Goal: Information Seeking & Learning: Learn about a topic

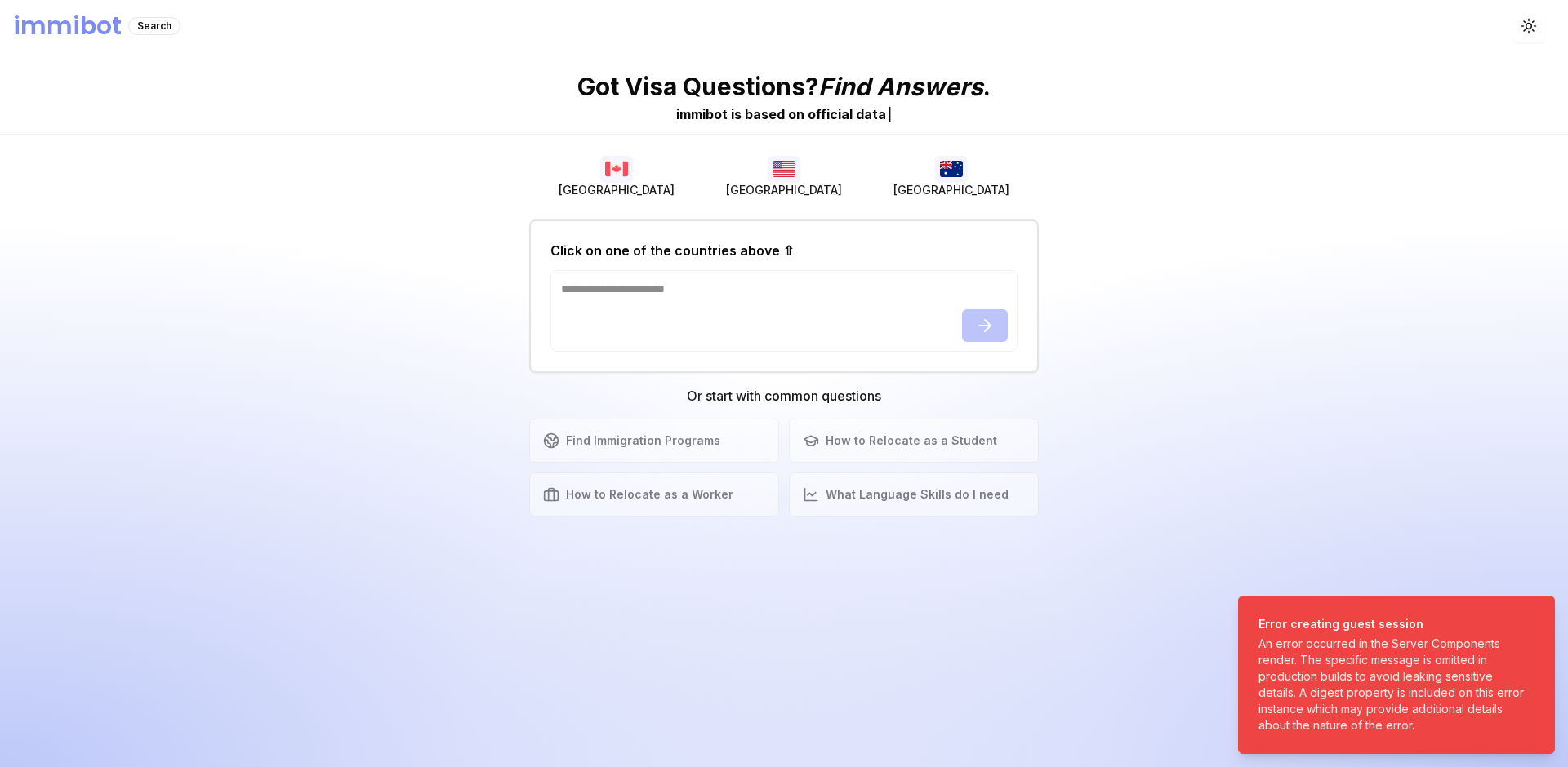
click at [812, 152] on button "[GEOGRAPHIC_DATA]" at bounding box center [784, 177] width 168 height 52
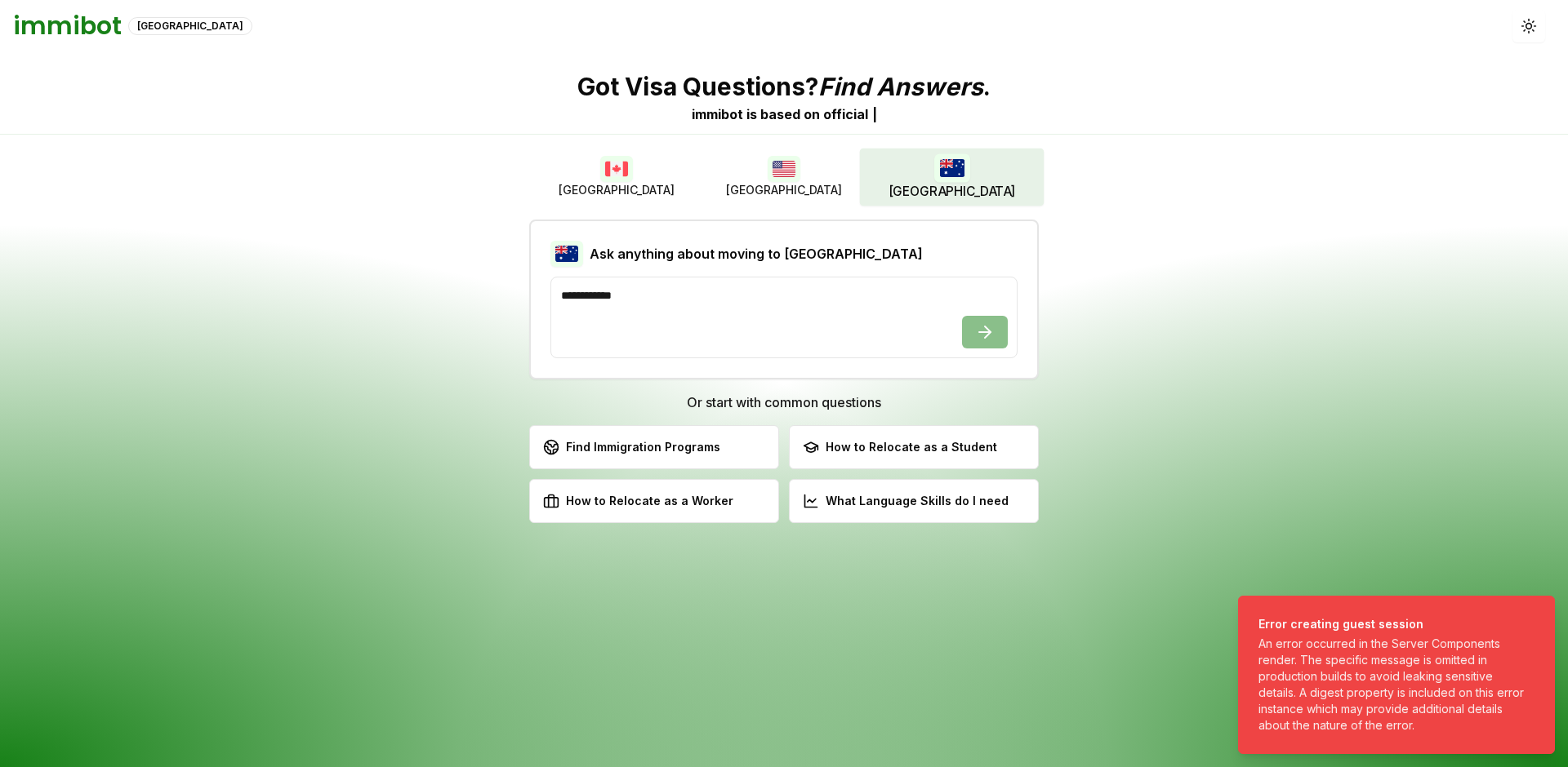
click at [951, 171] on img "button" at bounding box center [951, 167] width 36 height 29
click at [661, 172] on button "[GEOGRAPHIC_DATA]" at bounding box center [616, 177] width 168 height 52
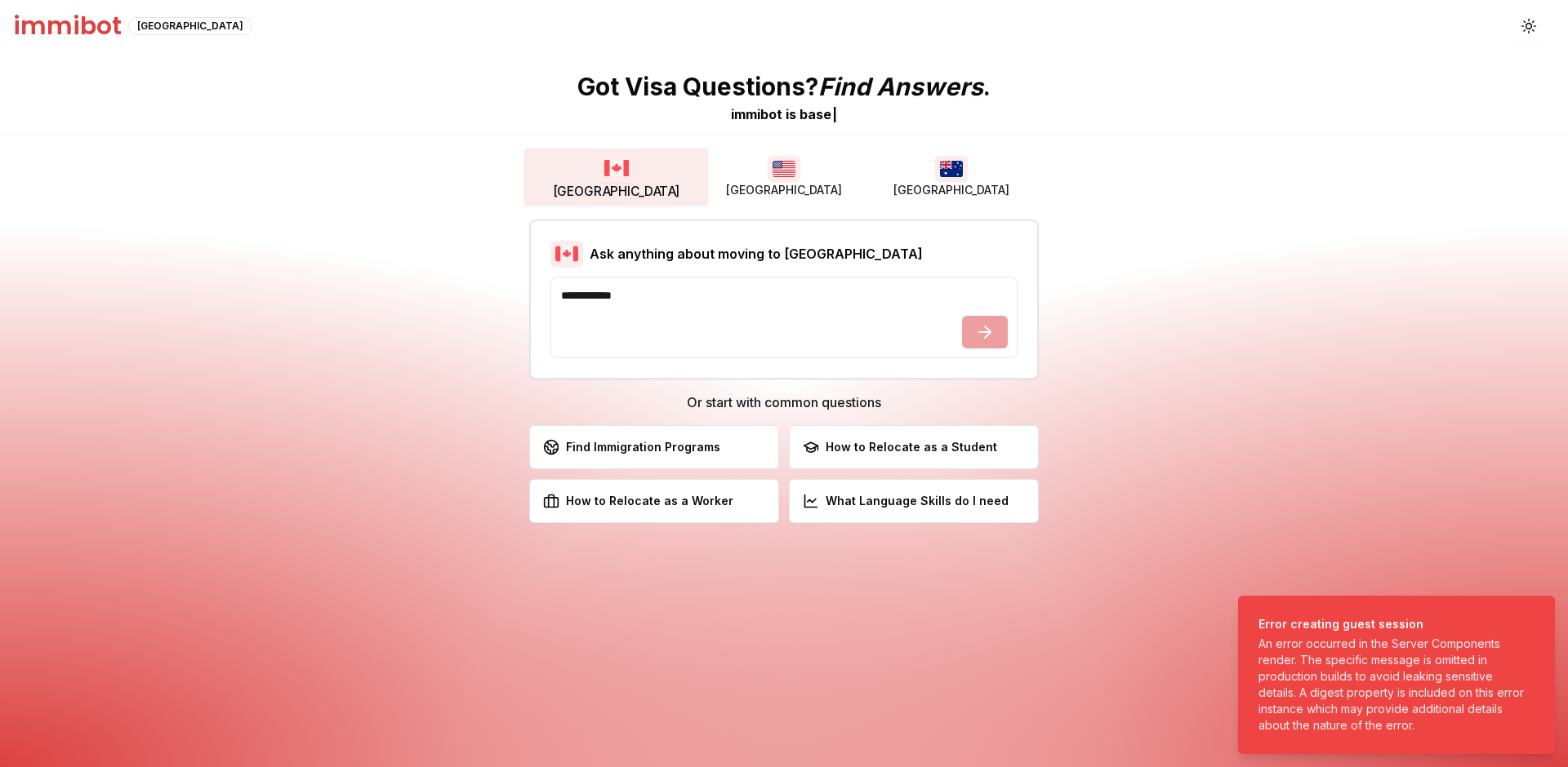
click at [763, 175] on button "[GEOGRAPHIC_DATA]" at bounding box center [784, 177] width 168 height 52
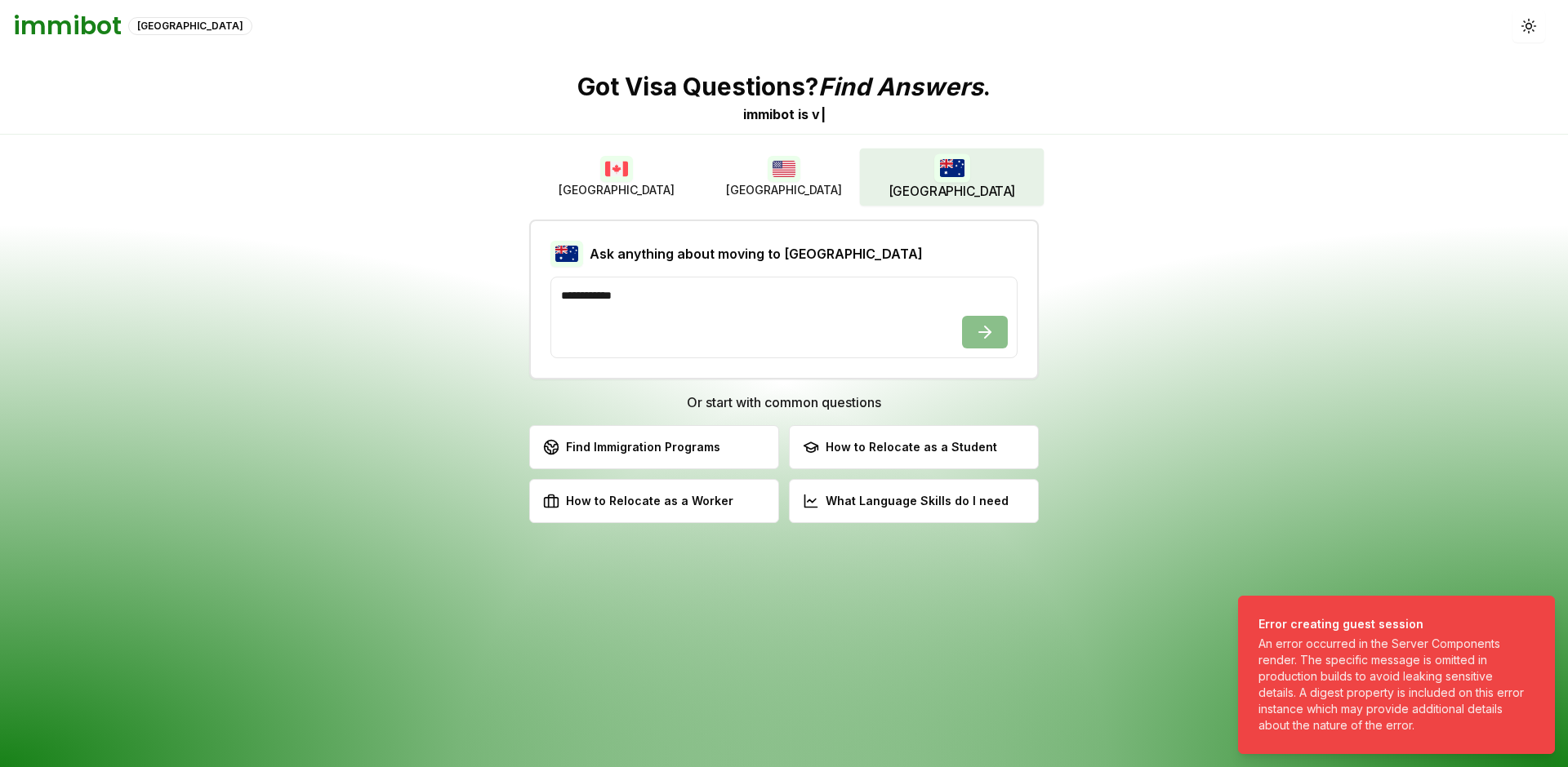
drag, startPoint x: 937, startPoint y: 173, endPoint x: 888, endPoint y: 177, distance: 49.2
click at [937, 173] on img "button" at bounding box center [951, 167] width 36 height 29
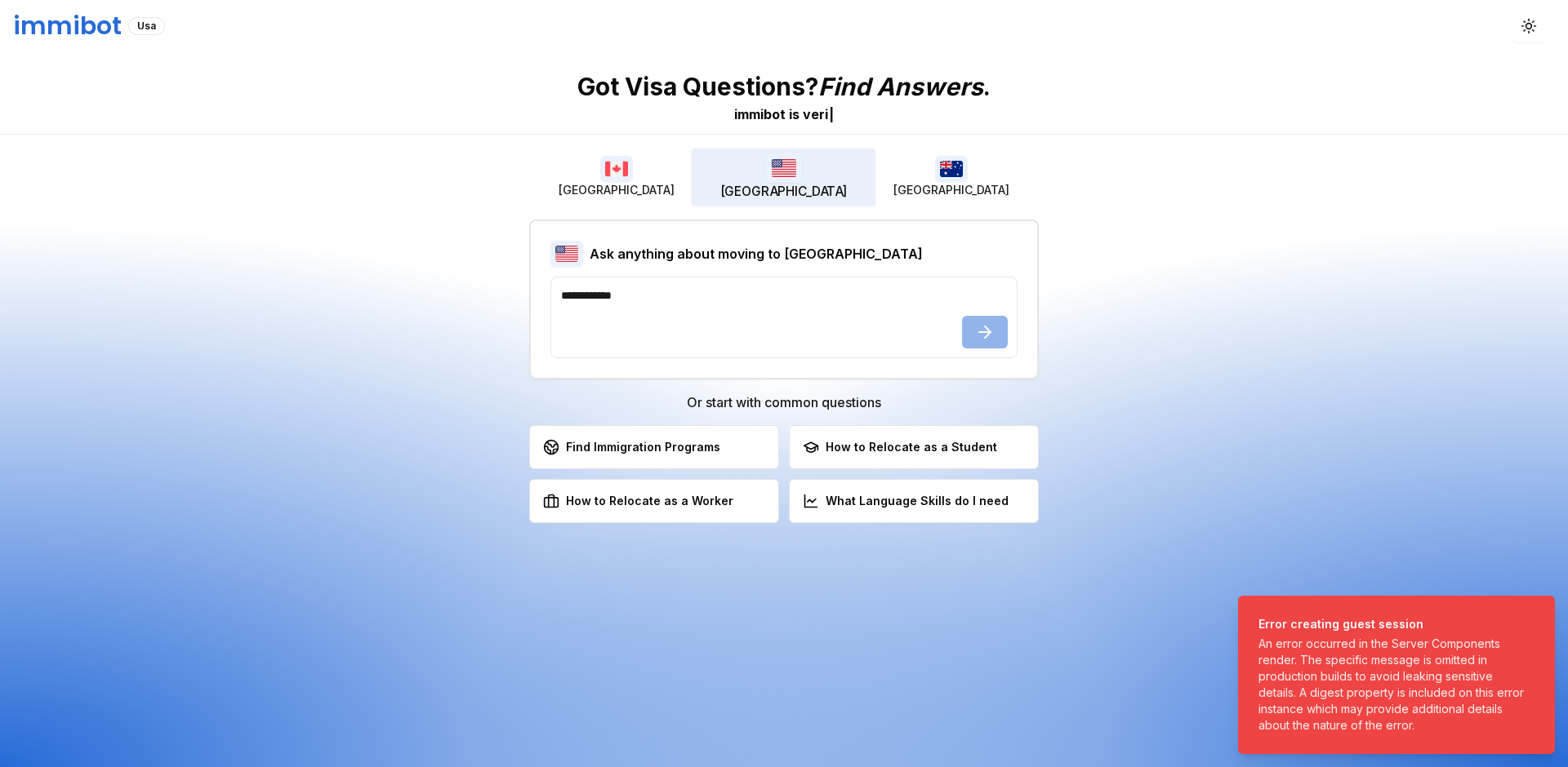
click at [810, 168] on button "[GEOGRAPHIC_DATA]" at bounding box center [783, 178] width 185 height 57
click at [633, 171] on button "[GEOGRAPHIC_DATA]" at bounding box center [616, 177] width 168 height 52
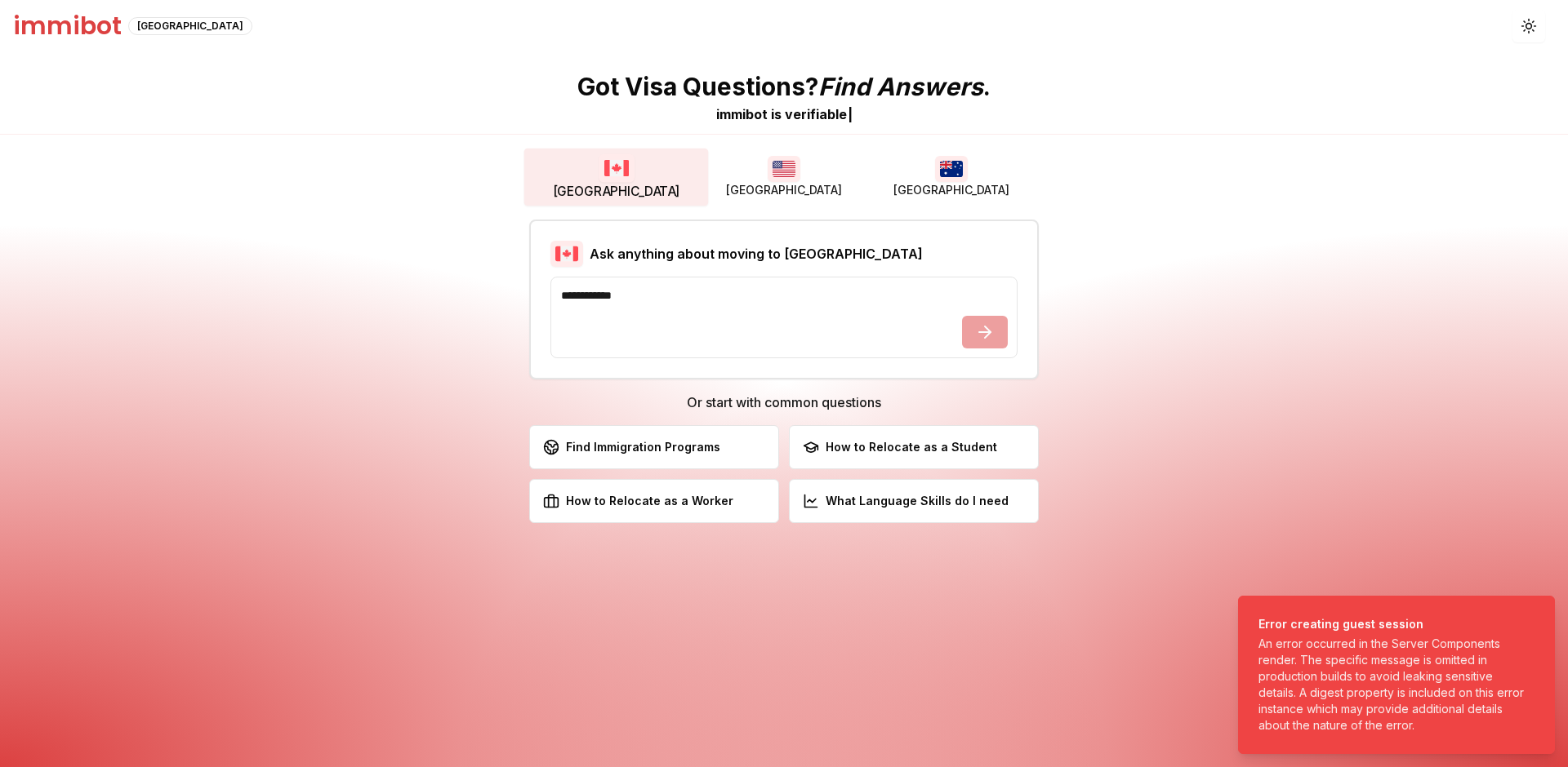
click at [838, 180] on button "[GEOGRAPHIC_DATA]" at bounding box center [784, 177] width 168 height 52
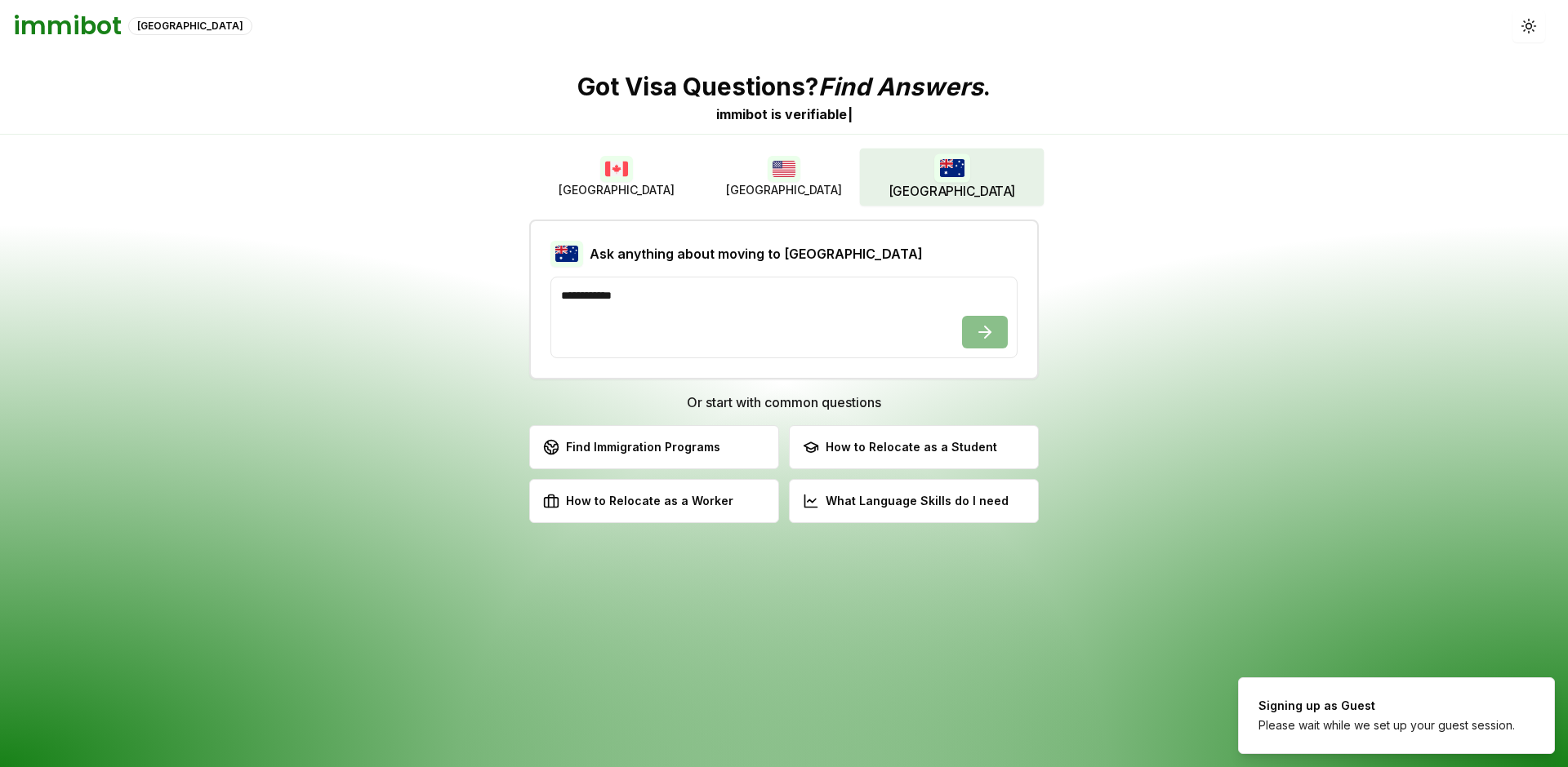
click at [945, 180] on img "button" at bounding box center [951, 167] width 36 height 29
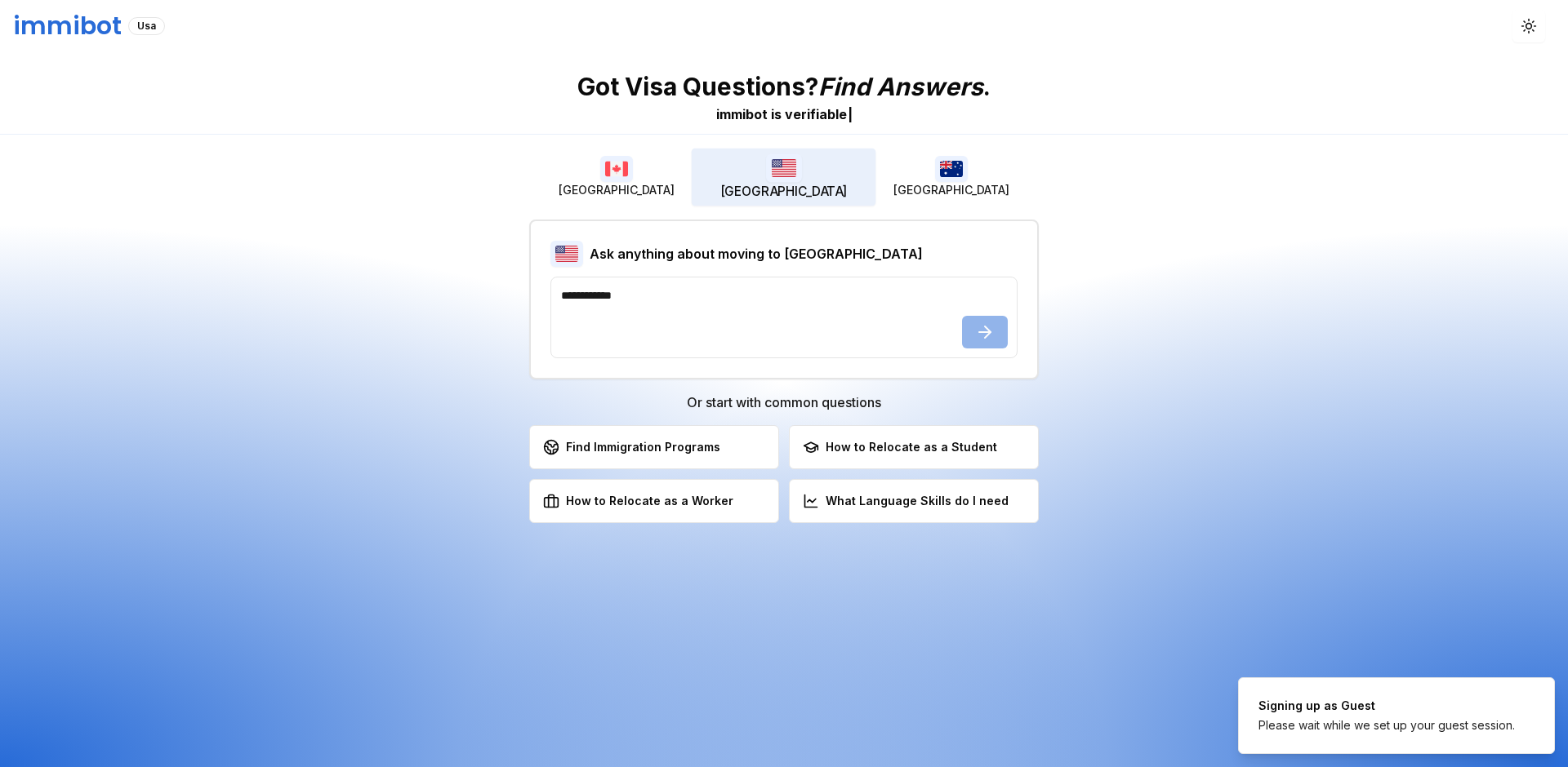
drag, startPoint x: 801, startPoint y: 181, endPoint x: 702, endPoint y: 192, distance: 99.6
click at [800, 181] on button "[GEOGRAPHIC_DATA]" at bounding box center [783, 178] width 185 height 57
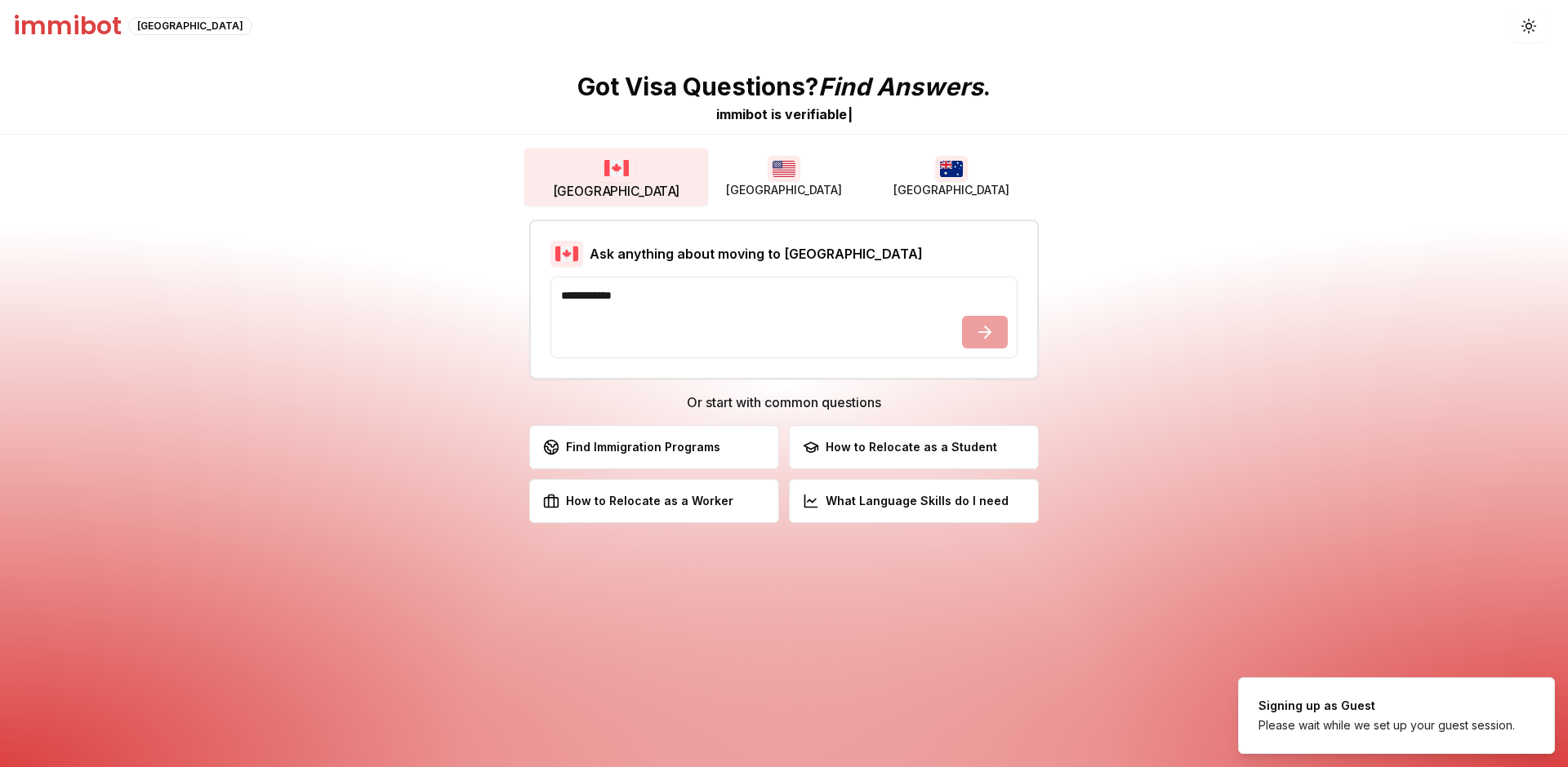
drag, startPoint x: 676, startPoint y: 188, endPoint x: 666, endPoint y: 205, distance: 19.7
click at [676, 188] on button "[GEOGRAPHIC_DATA]" at bounding box center [616, 178] width 185 height 57
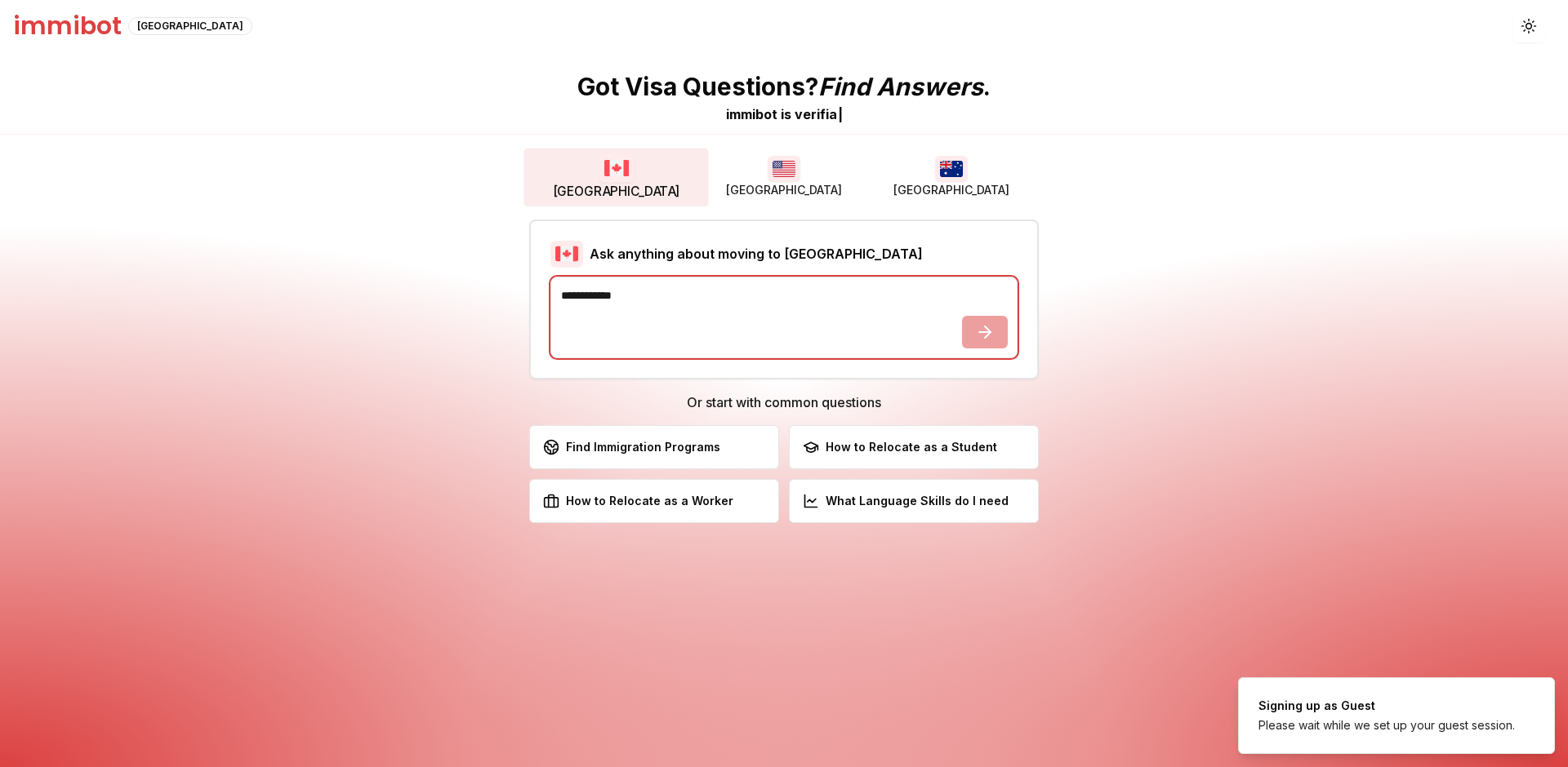
click at [699, 295] on textarea at bounding box center [783, 317] width 467 height 82
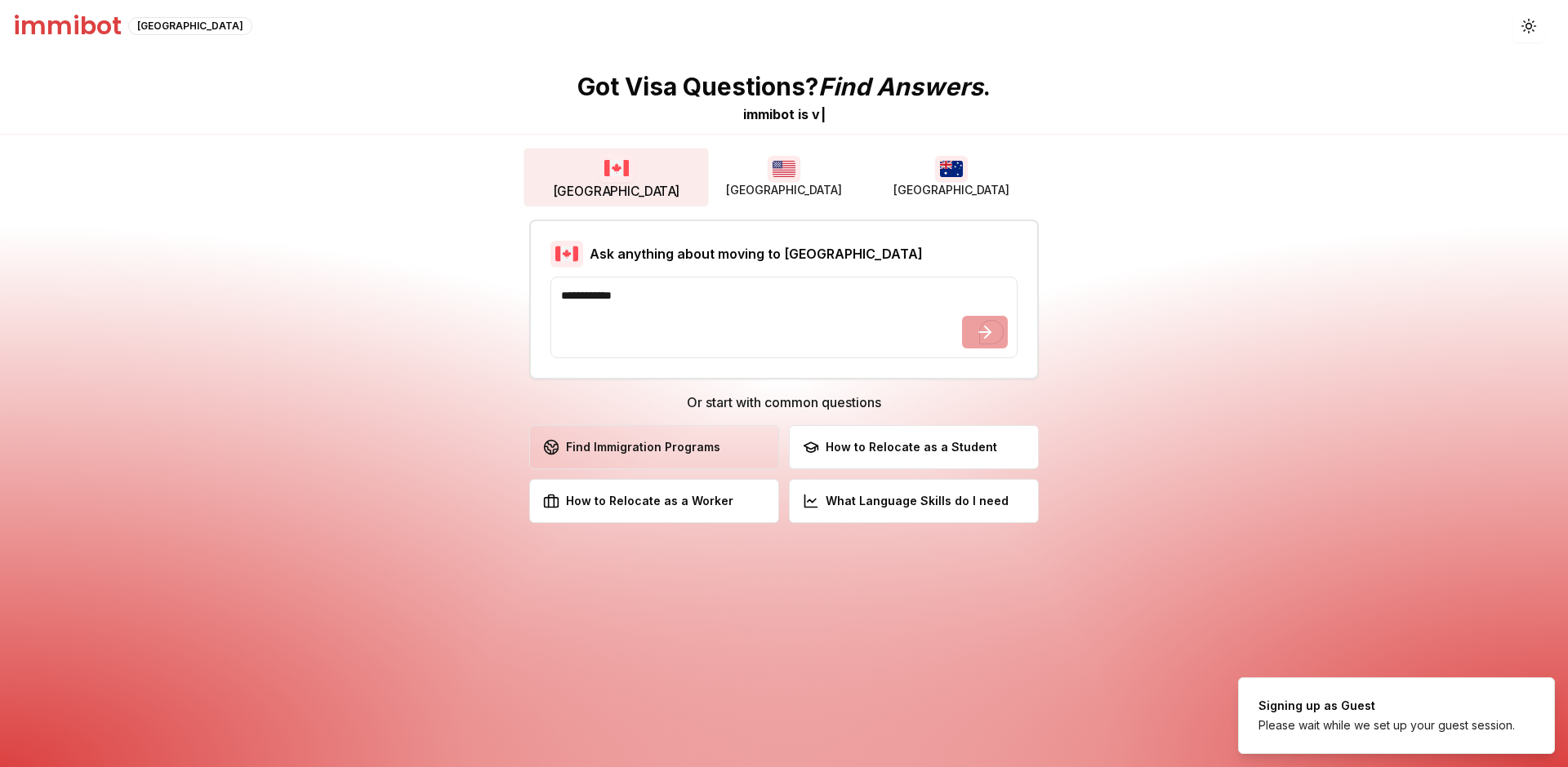
click at [689, 466] on button "Find Immigration Programs Explore available immigration pathways" at bounding box center [654, 447] width 250 height 44
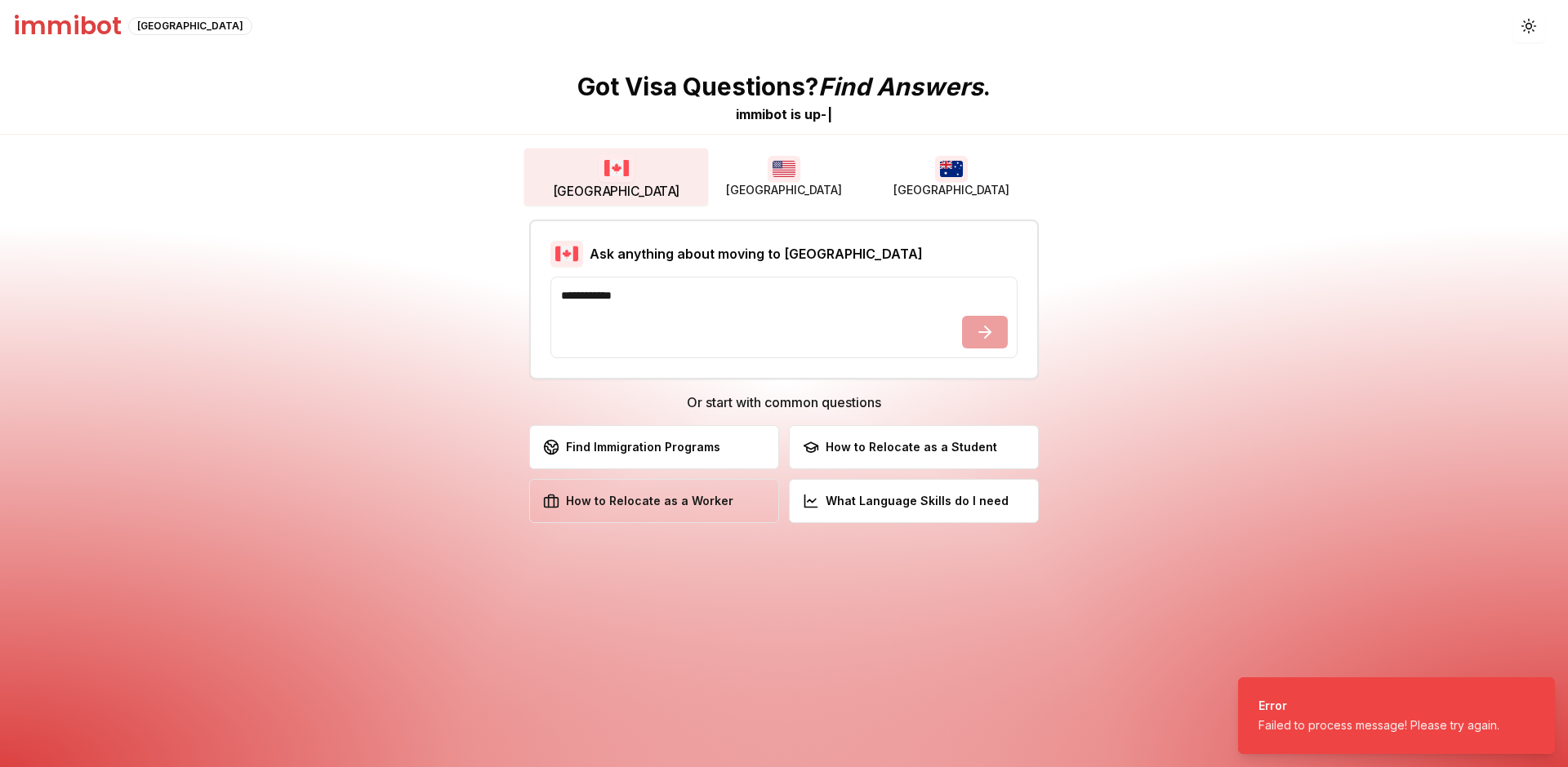
click at [778, 498] on button "How to Relocate as a Worker Discover work permit opportunities" at bounding box center [654, 500] width 250 height 44
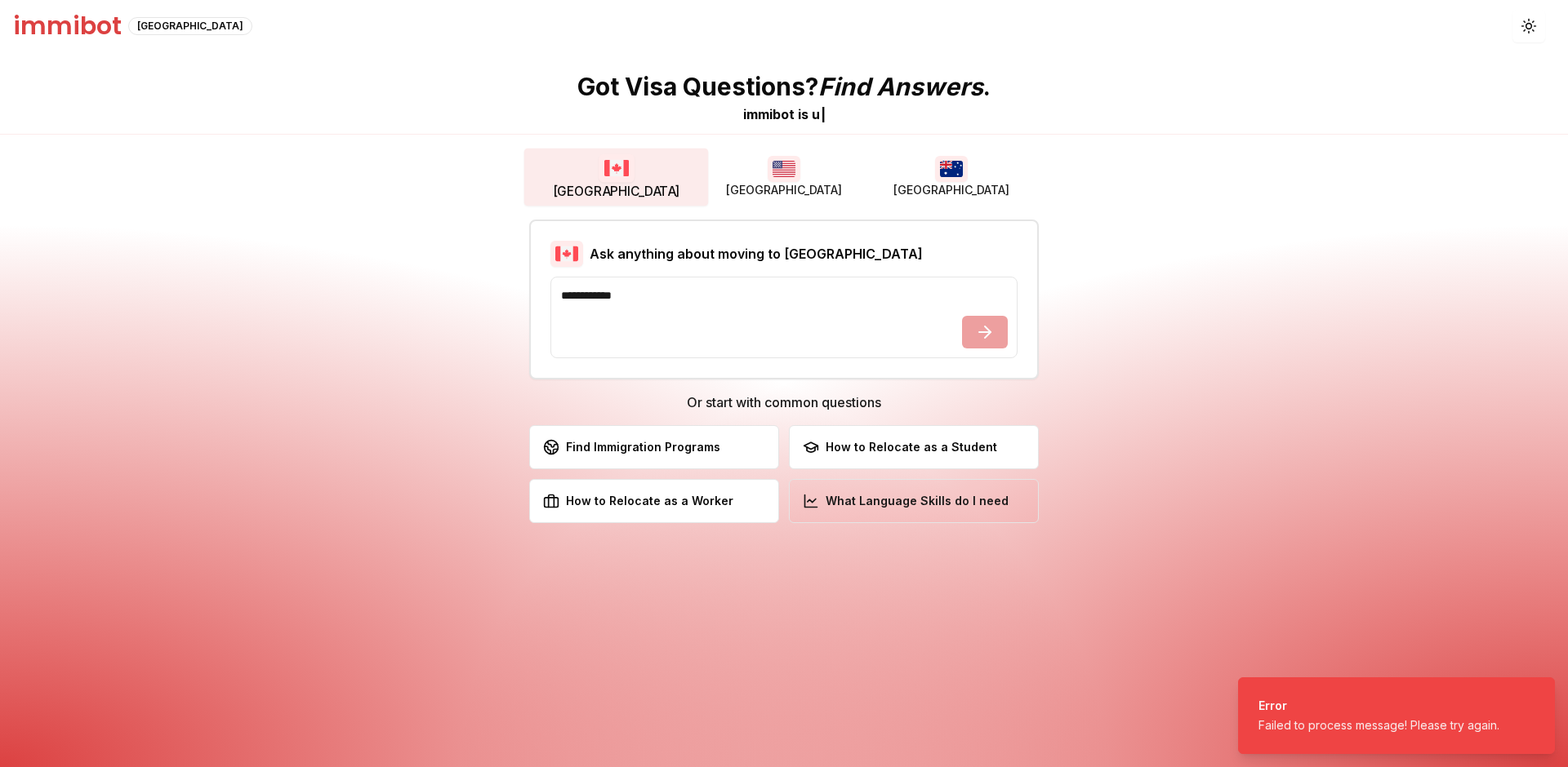
click at [860, 488] on button "What Language Skills do I need Check the necessary language skills" at bounding box center [913, 500] width 250 height 44
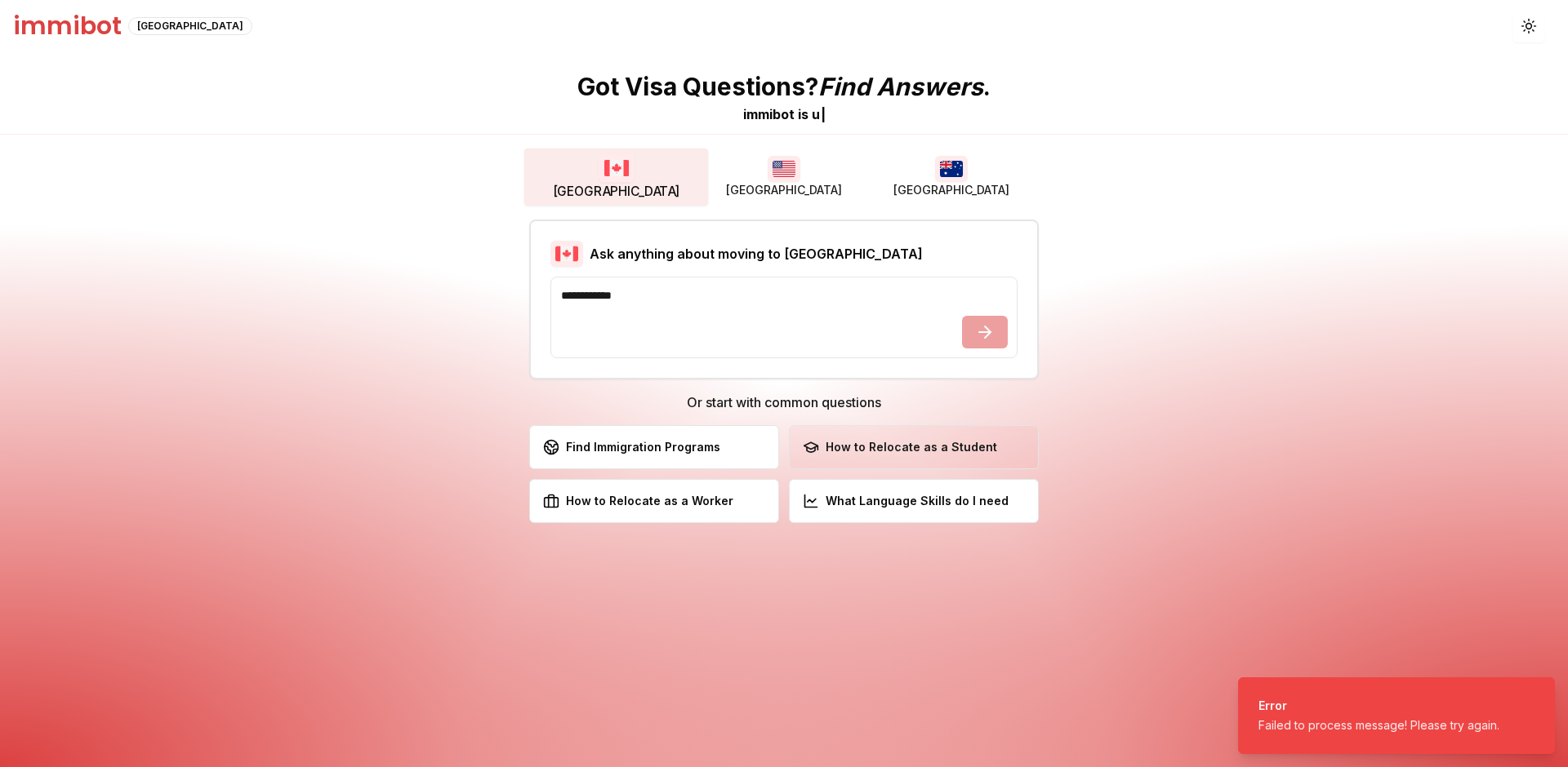
click at [866, 444] on div "How to Relocate as a Student" at bounding box center [900, 447] width 195 height 17
click at [1515, 26] on button "Toggle theme" at bounding box center [1529, 26] width 33 height 33
